Goal: Find specific page/section: Find specific page/section

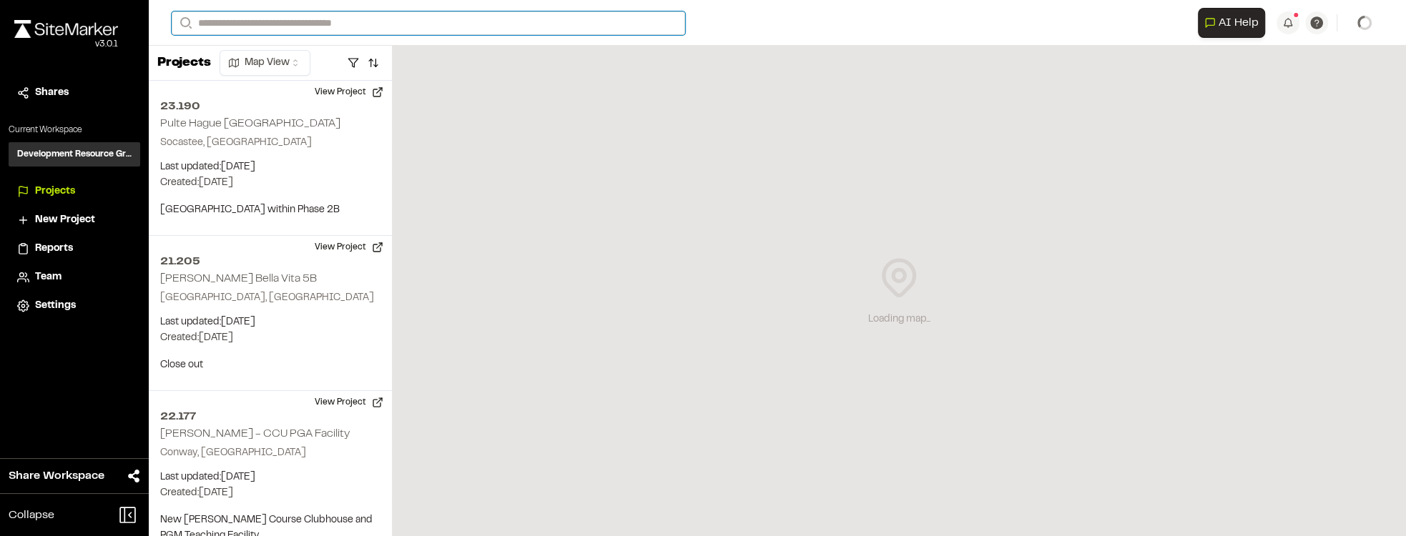
click at [587, 29] on input "Search" at bounding box center [428, 23] width 513 height 24
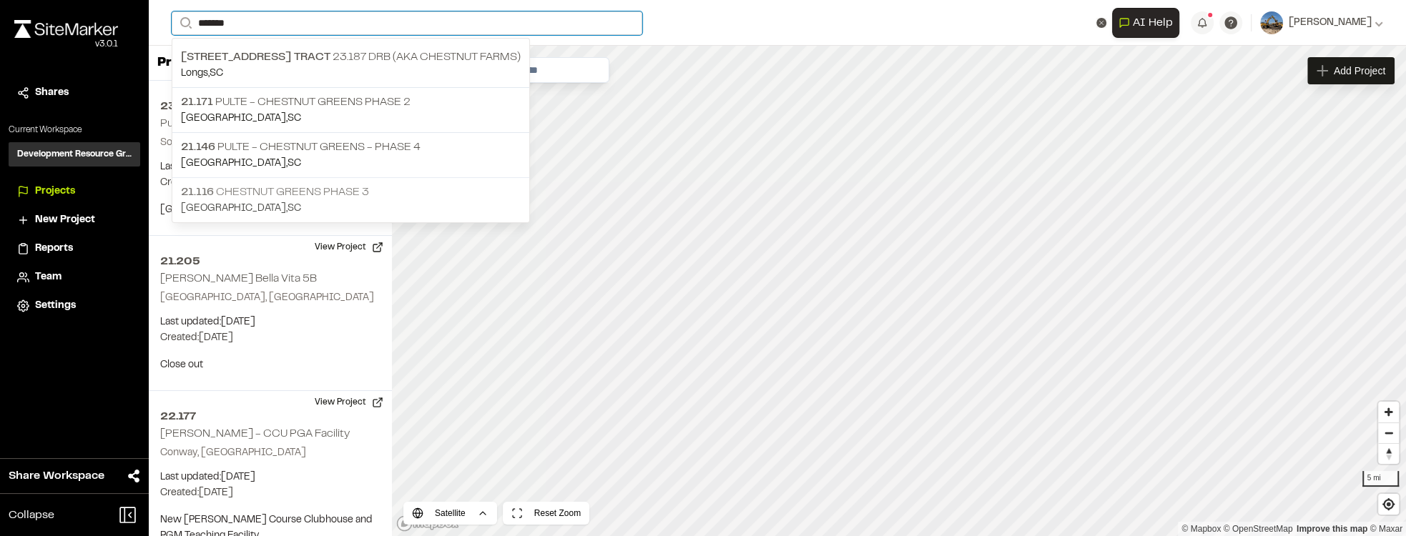
type input "*******"
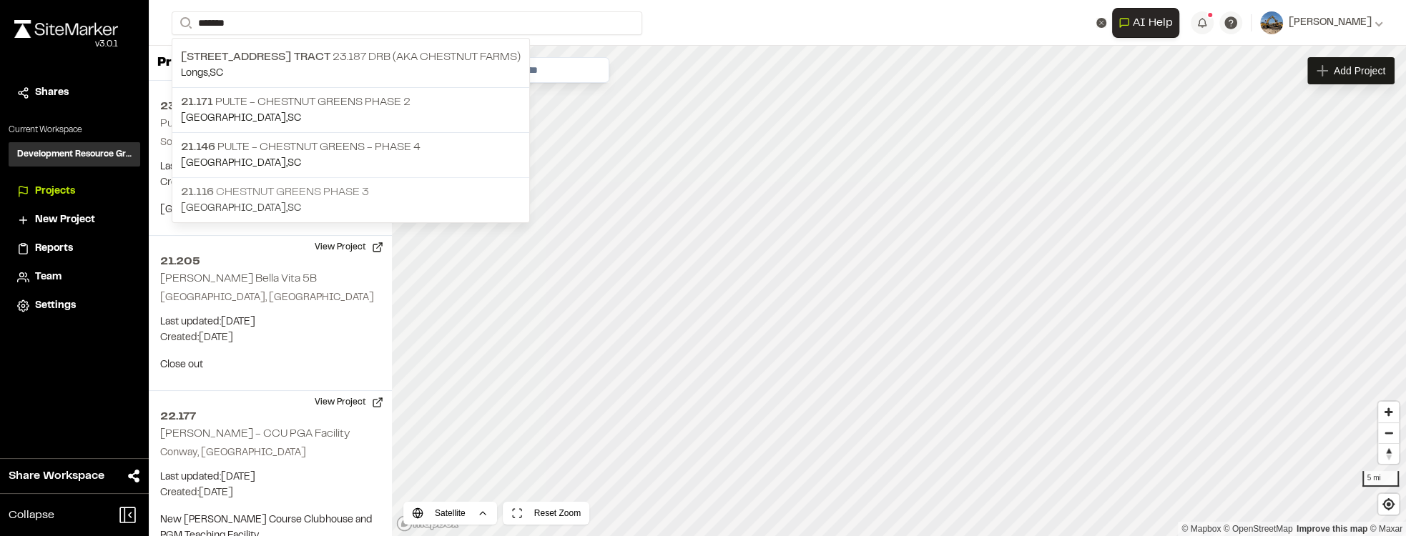
click at [332, 196] on p "21.116 Chestnut Greens Phase 3" at bounding box center [351, 192] width 340 height 17
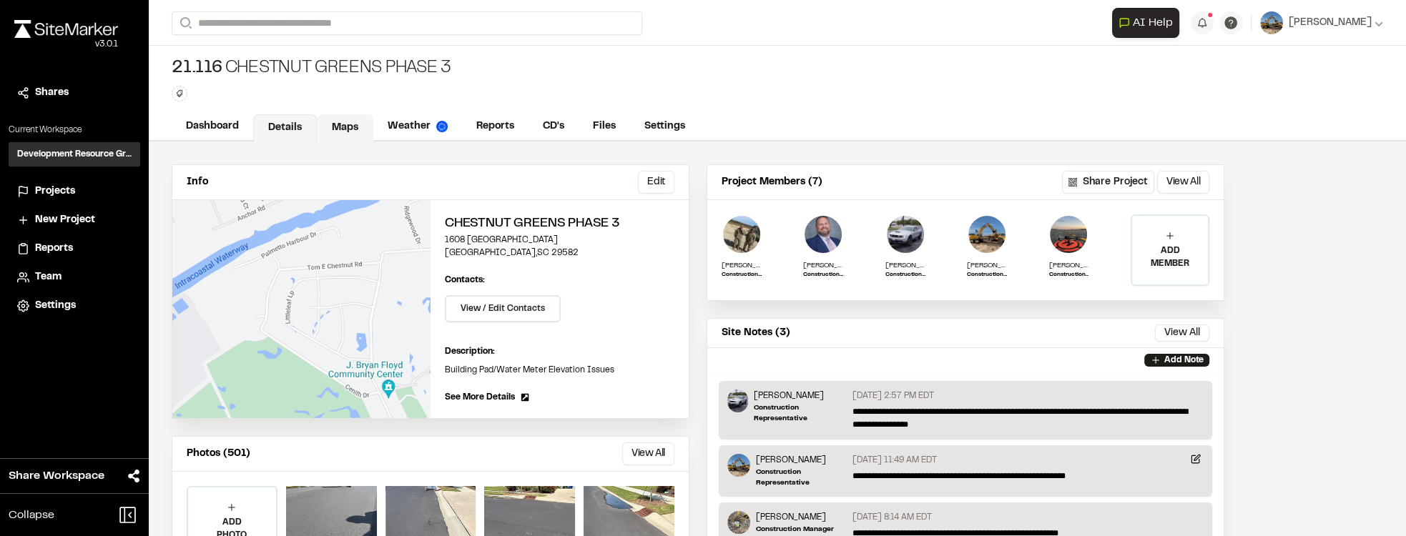
click at [332, 134] on link "Maps" at bounding box center [345, 127] width 56 height 27
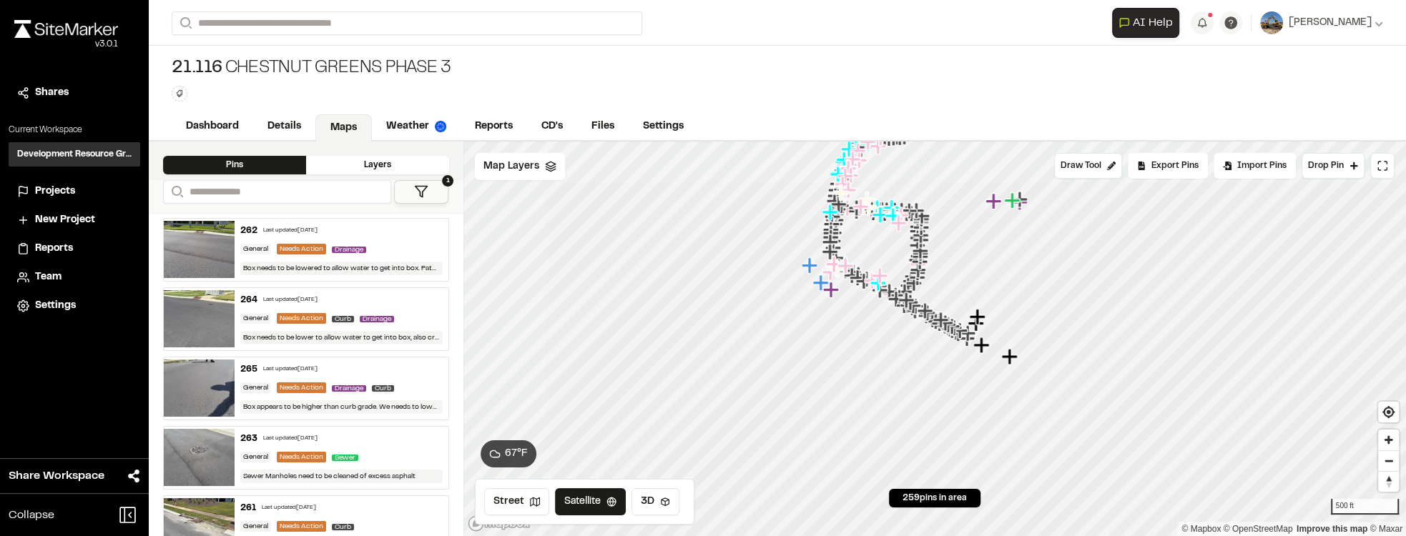
drag, startPoint x: 1013, startPoint y: 357, endPoint x: 1015, endPoint y: 367, distance: 10.9
click at [1014, 365] on icon "Map marker" at bounding box center [1009, 357] width 16 height 16
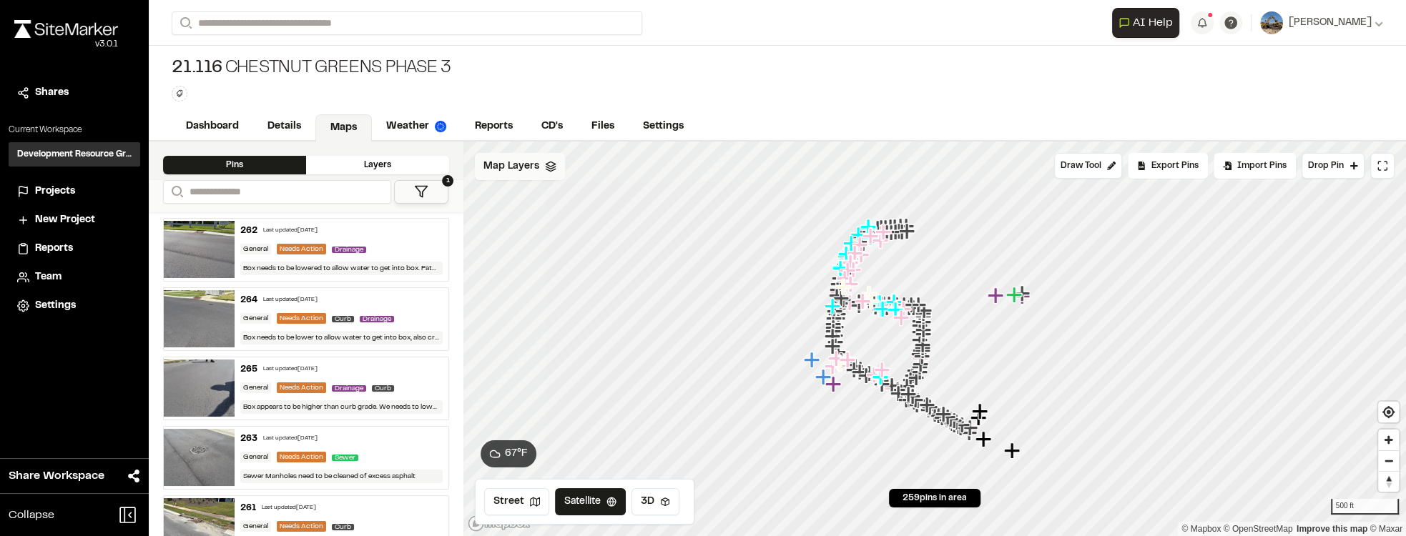
click at [538, 172] on div "Map Layers" at bounding box center [520, 166] width 90 height 27
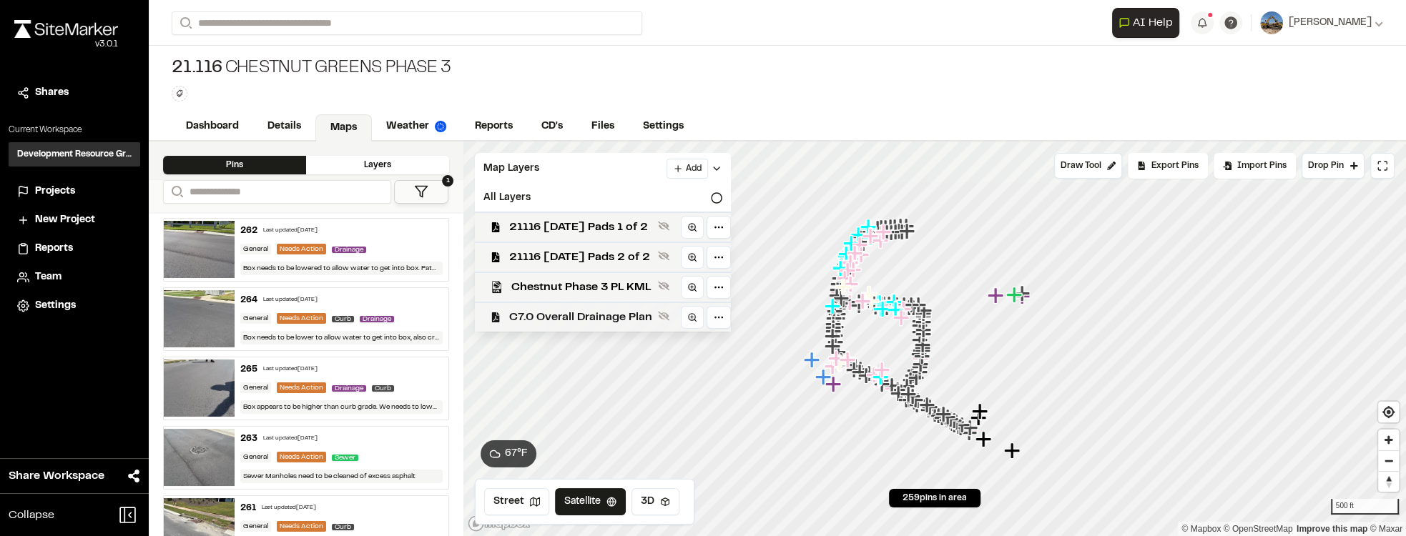
click at [641, 315] on span "C7.0 Overall Drainage Plan" at bounding box center [580, 317] width 143 height 17
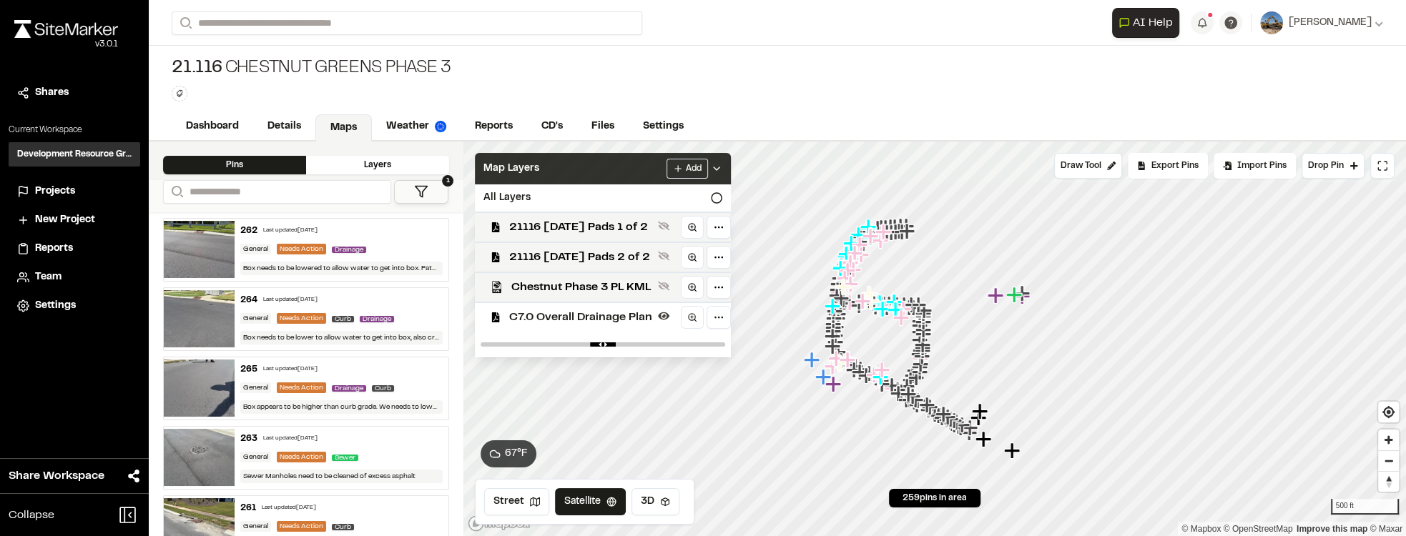
click at [722, 163] on icon at bounding box center [716, 168] width 11 height 11
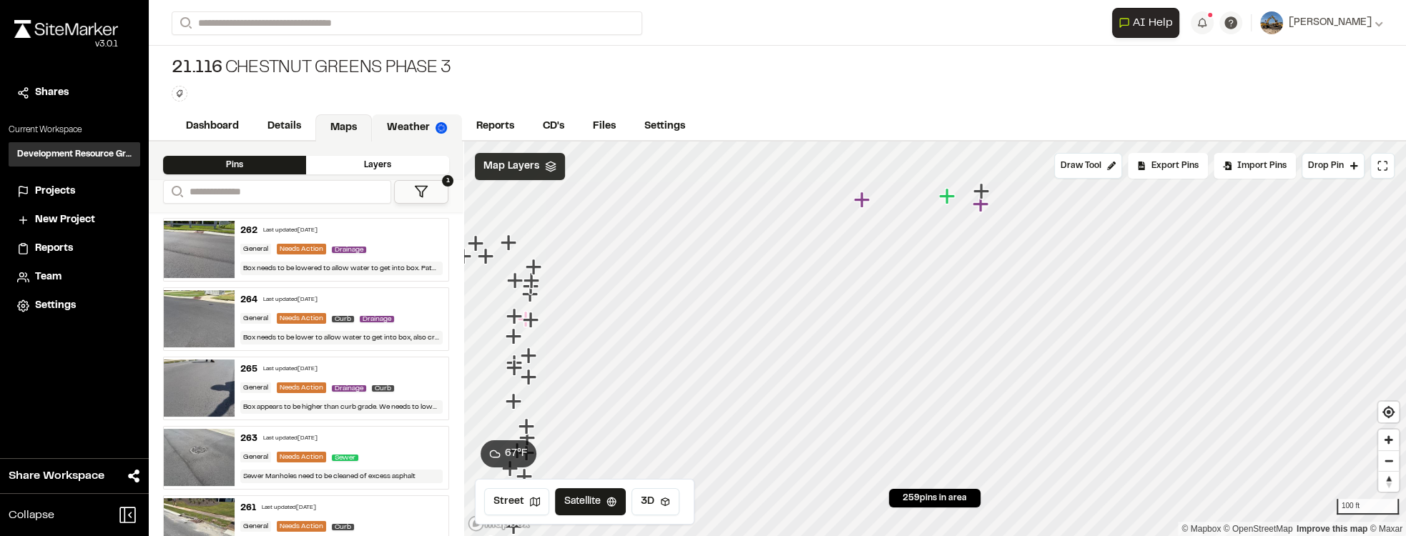
click at [435, 123] on img at bounding box center [440, 127] width 11 height 11
